Goal: Navigation & Orientation: Find specific page/section

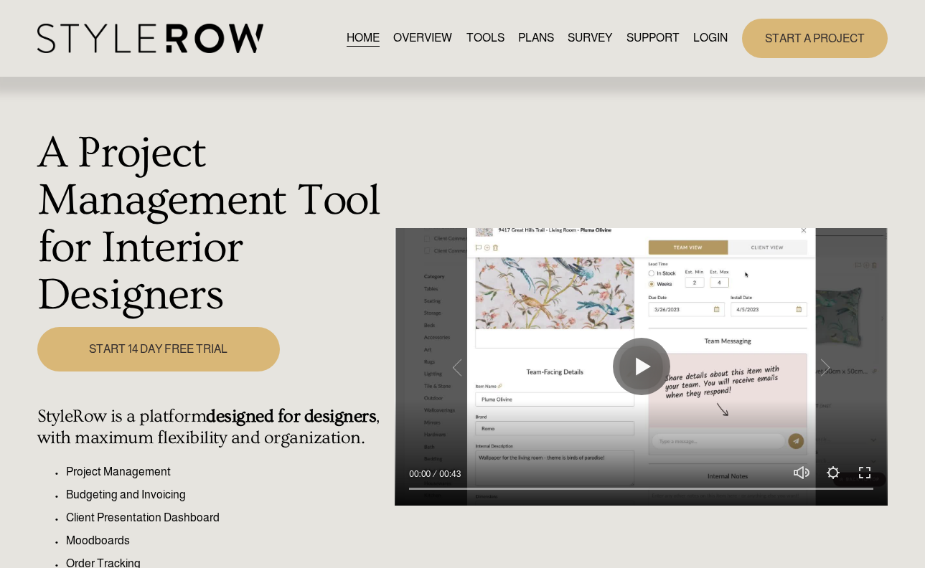
click at [698, 42] on link "LOGIN" at bounding box center [710, 38] width 34 height 19
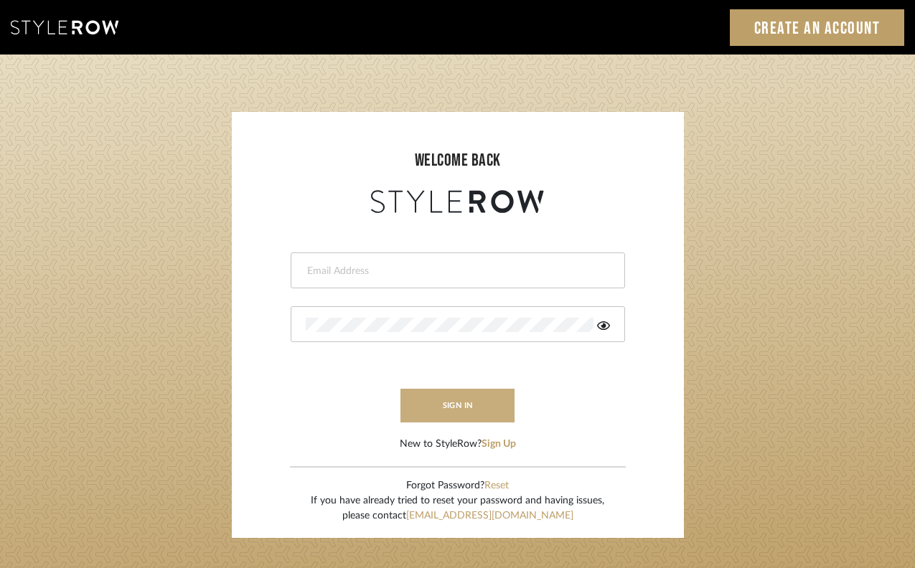
type input "[PERSON_NAME][EMAIL_ADDRESS][DOMAIN_NAME]"
click at [444, 405] on button "sign in" at bounding box center [457, 406] width 115 height 34
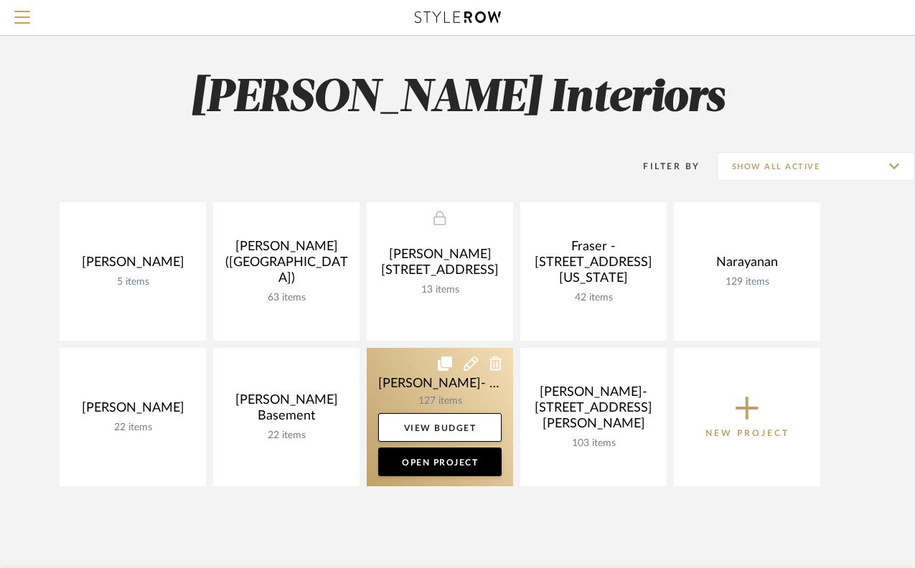
click at [432, 388] on link at bounding box center [440, 417] width 146 height 139
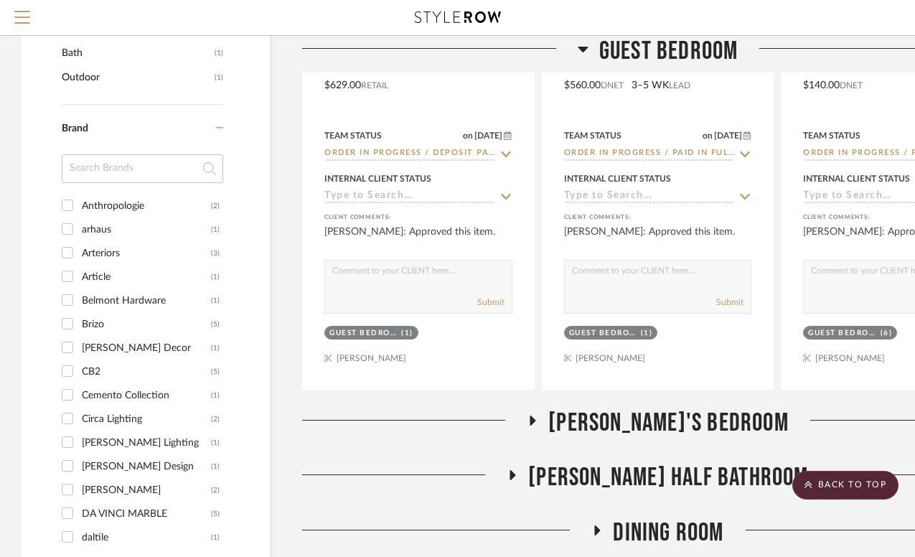
scroll to position [1448, 0]
